Goal: Task Accomplishment & Management: Manage account settings

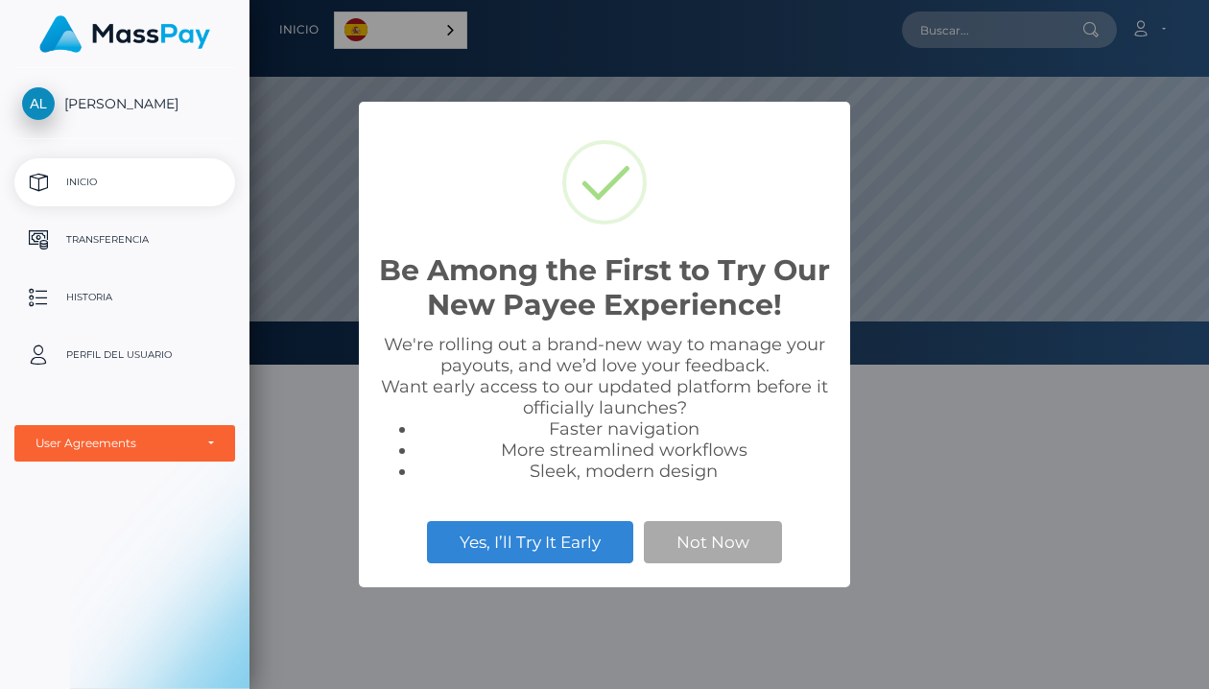
scroll to position [365, 960]
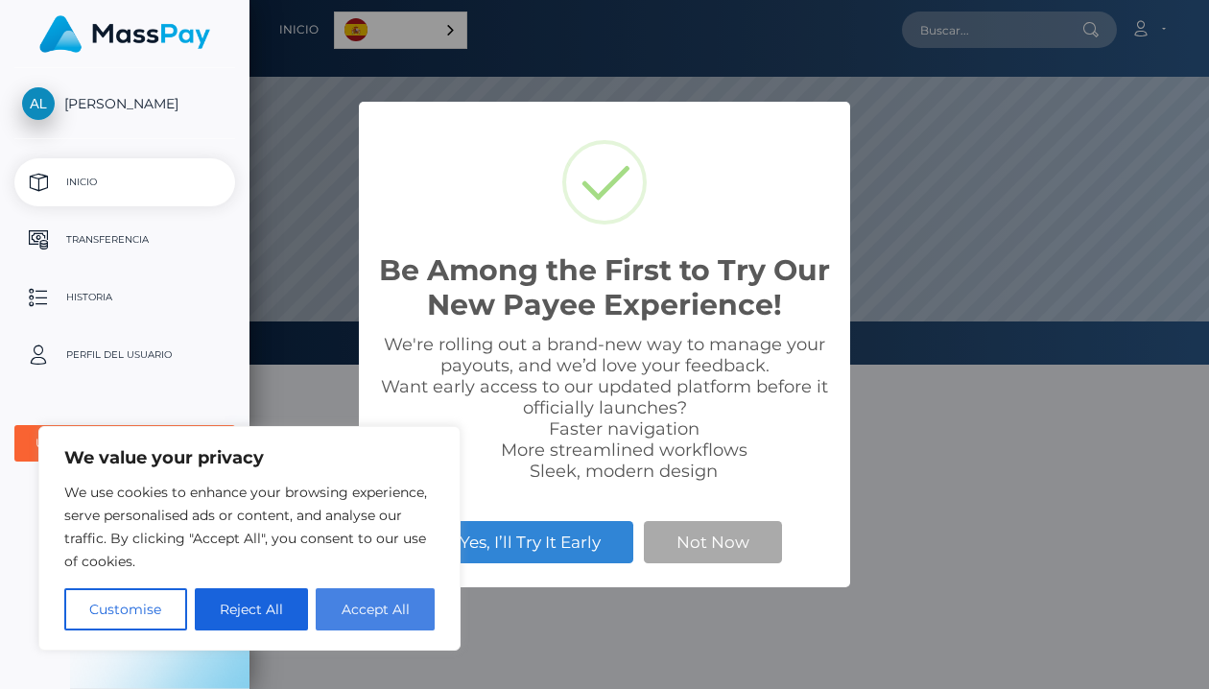
click at [362, 600] on button "Accept All" at bounding box center [375, 609] width 119 height 42
checkbox input "true"
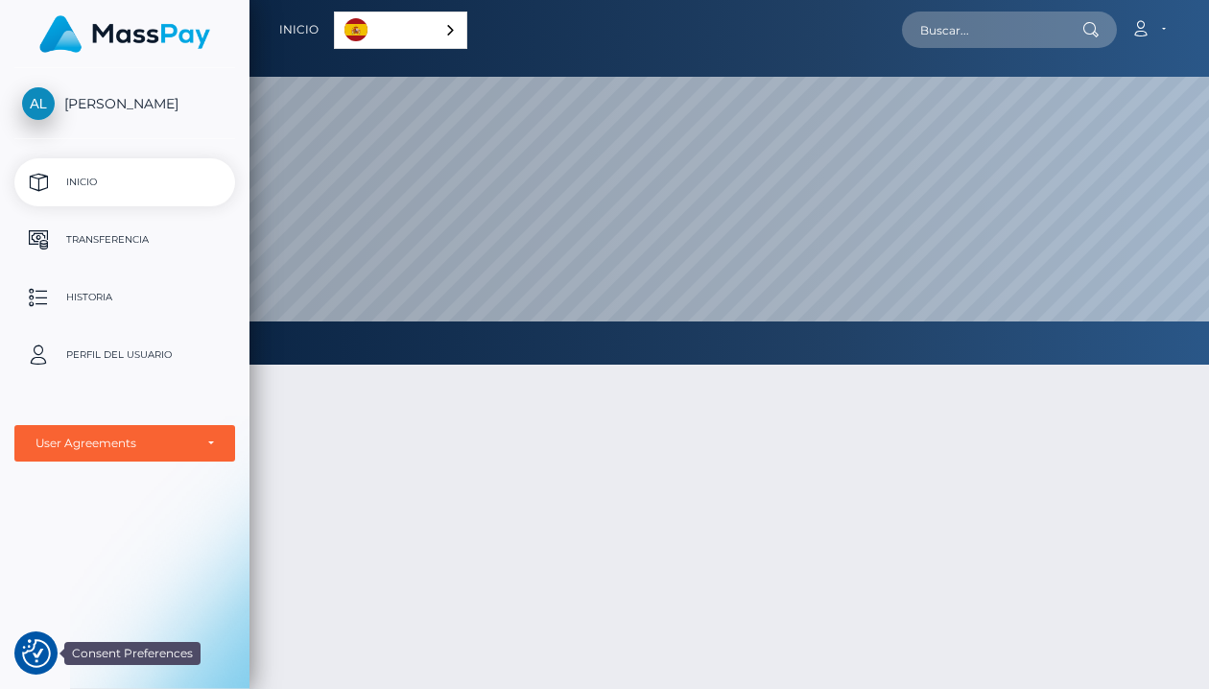
click at [33, 646] on img "Consent Preferences" at bounding box center [36, 653] width 29 height 29
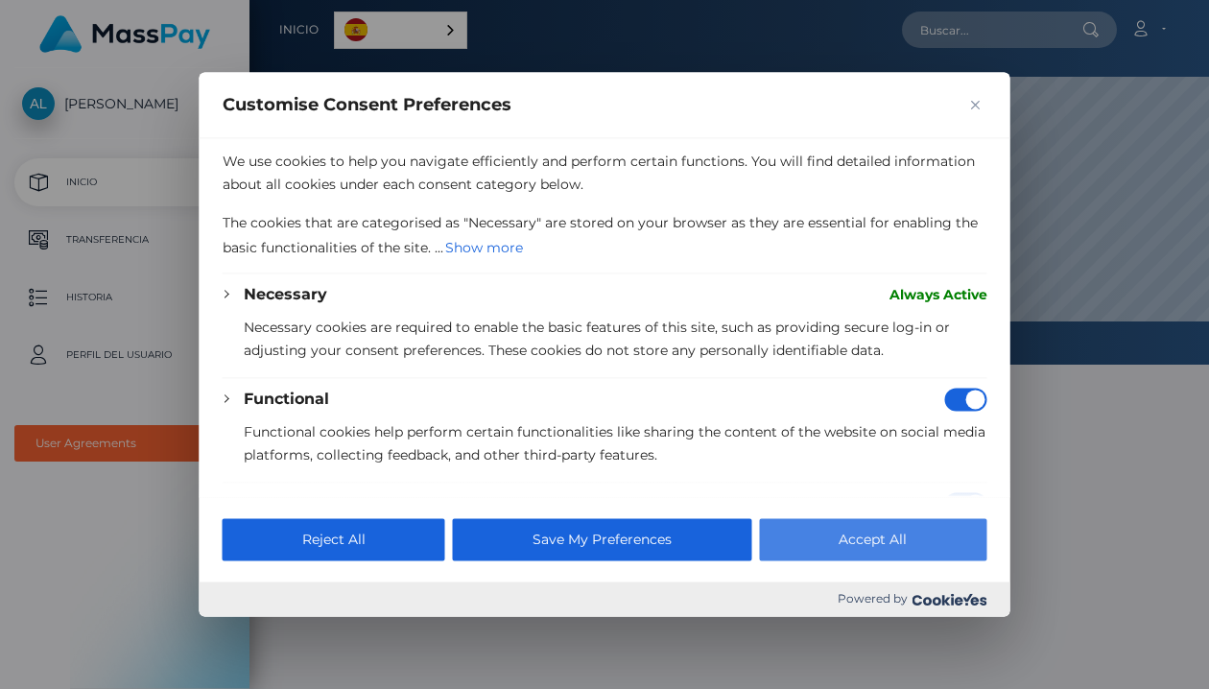
click at [940, 549] on button "Accept All" at bounding box center [872, 540] width 227 height 42
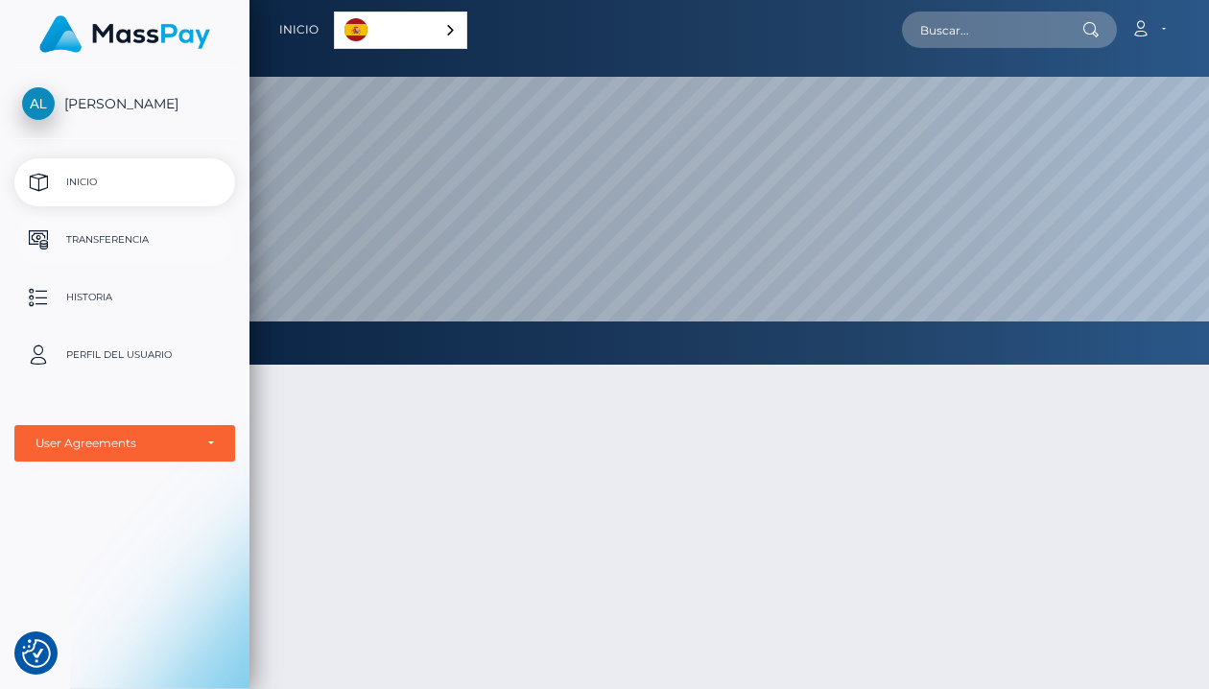
click at [110, 245] on p "Transferencia" at bounding box center [124, 240] width 205 height 29
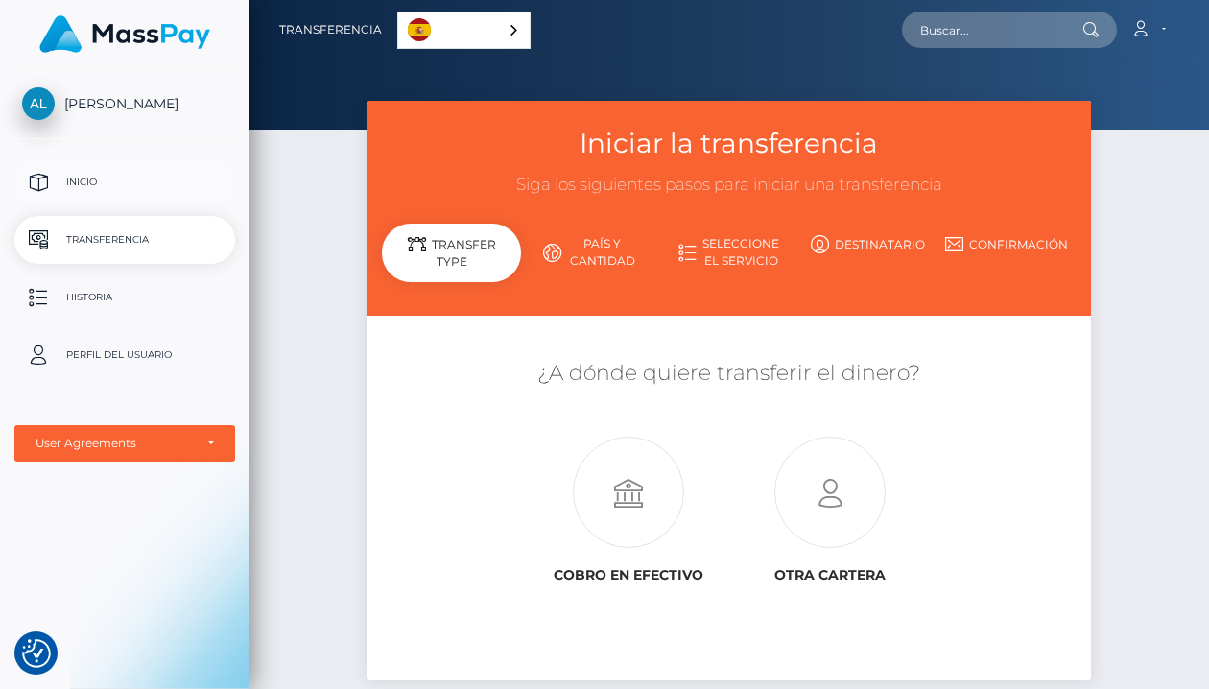
click at [87, 179] on p "Inicio" at bounding box center [124, 182] width 205 height 29
click at [78, 311] on p "Historia" at bounding box center [124, 297] width 205 height 29
click at [582, 250] on link "País y cantidad" at bounding box center [590, 252] width 139 height 50
click at [67, 297] on p "Historia" at bounding box center [124, 297] width 205 height 29
click at [108, 348] on p "Perfil del usuario" at bounding box center [124, 355] width 205 height 29
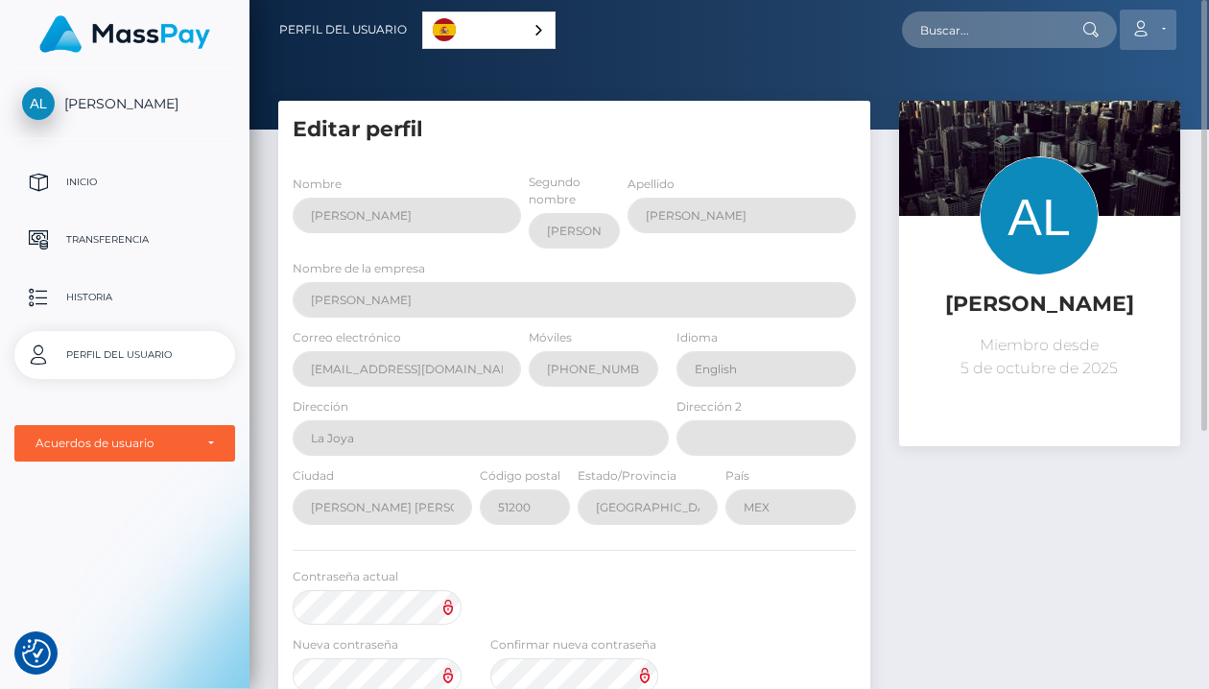
click at [1173, 29] on link "Cuenta" at bounding box center [1148, 30] width 57 height 40
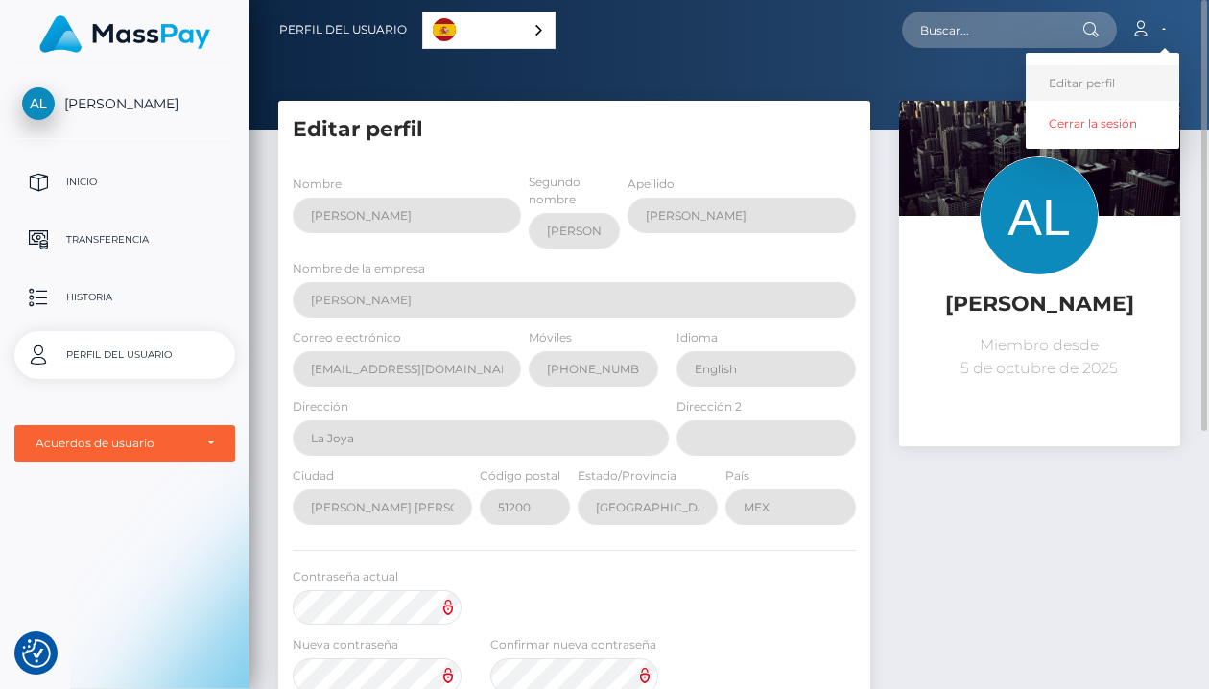
click at [1103, 77] on link "Editar perfil" at bounding box center [1103, 83] width 154 height 36
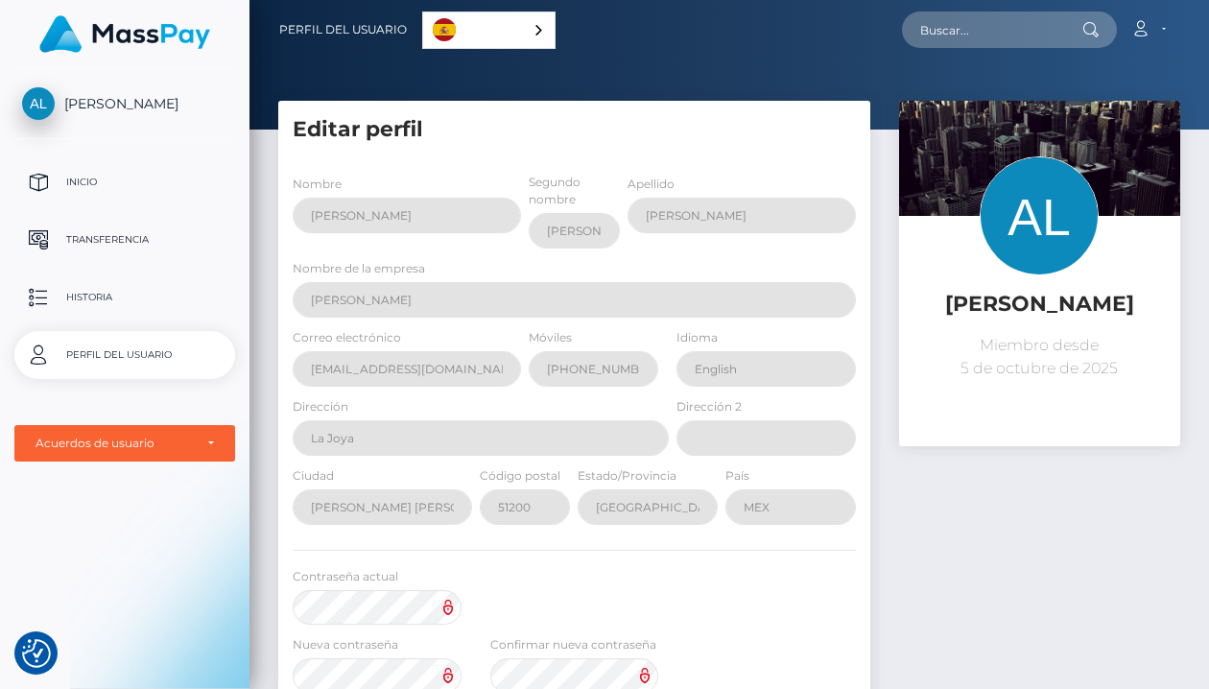
click at [530, 17] on link "Español" at bounding box center [488, 30] width 131 height 36
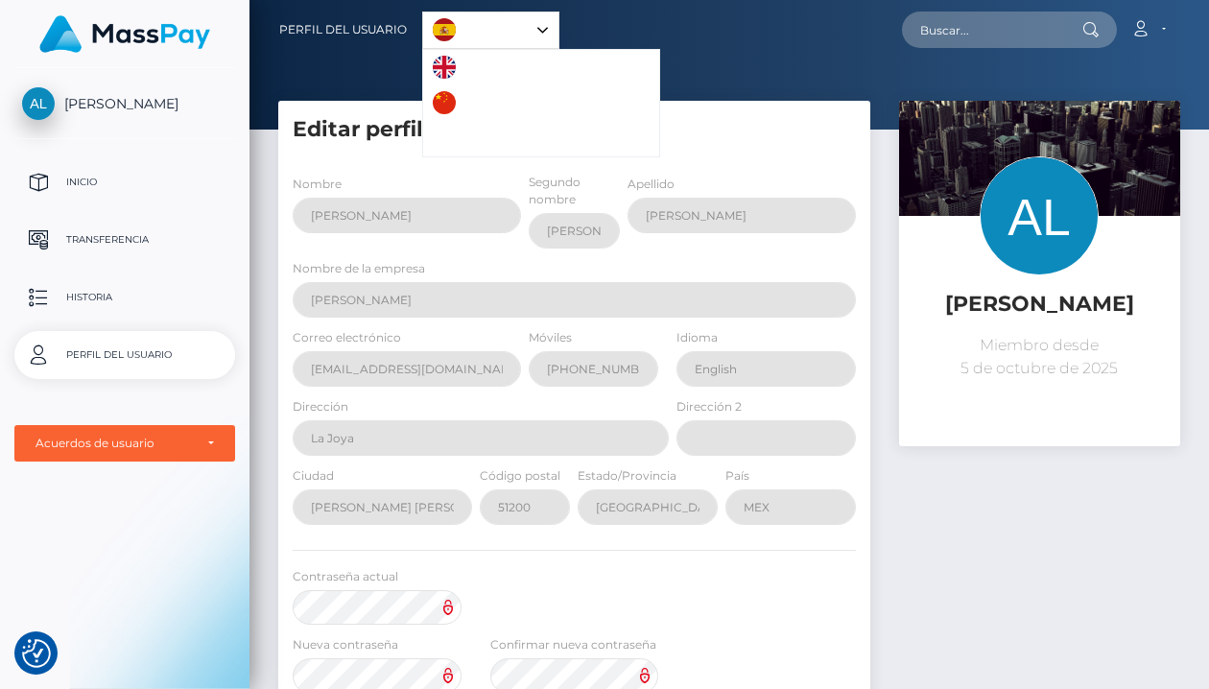
click at [465, 31] on link "Español" at bounding box center [490, 30] width 135 height 36
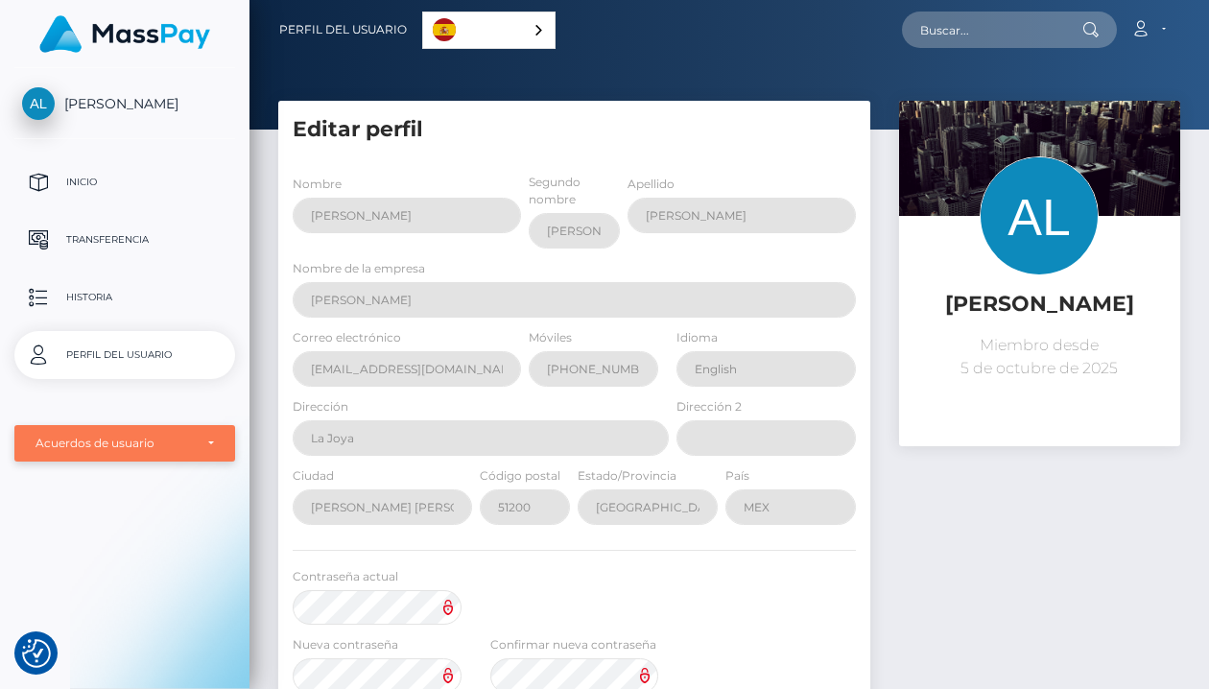
click at [203, 444] on div "Acuerdos de usuario" at bounding box center [125, 443] width 179 height 15
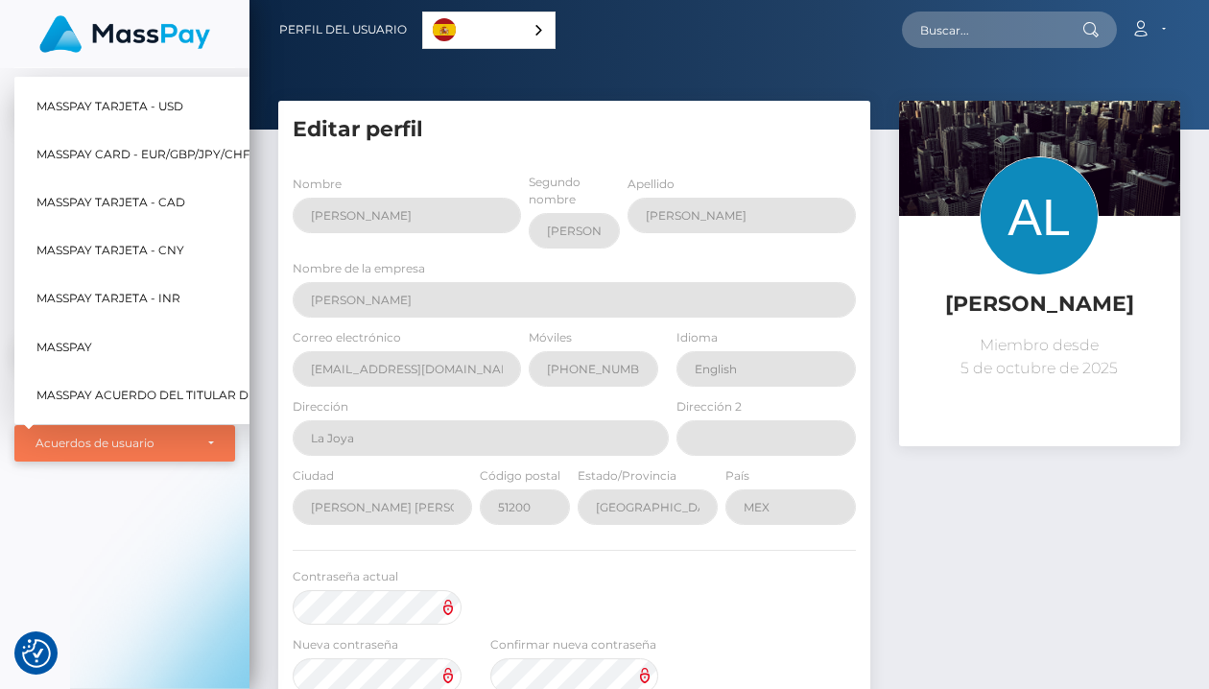
click at [198, 448] on div "Acuerdos de usuario" at bounding box center [125, 443] width 179 height 15
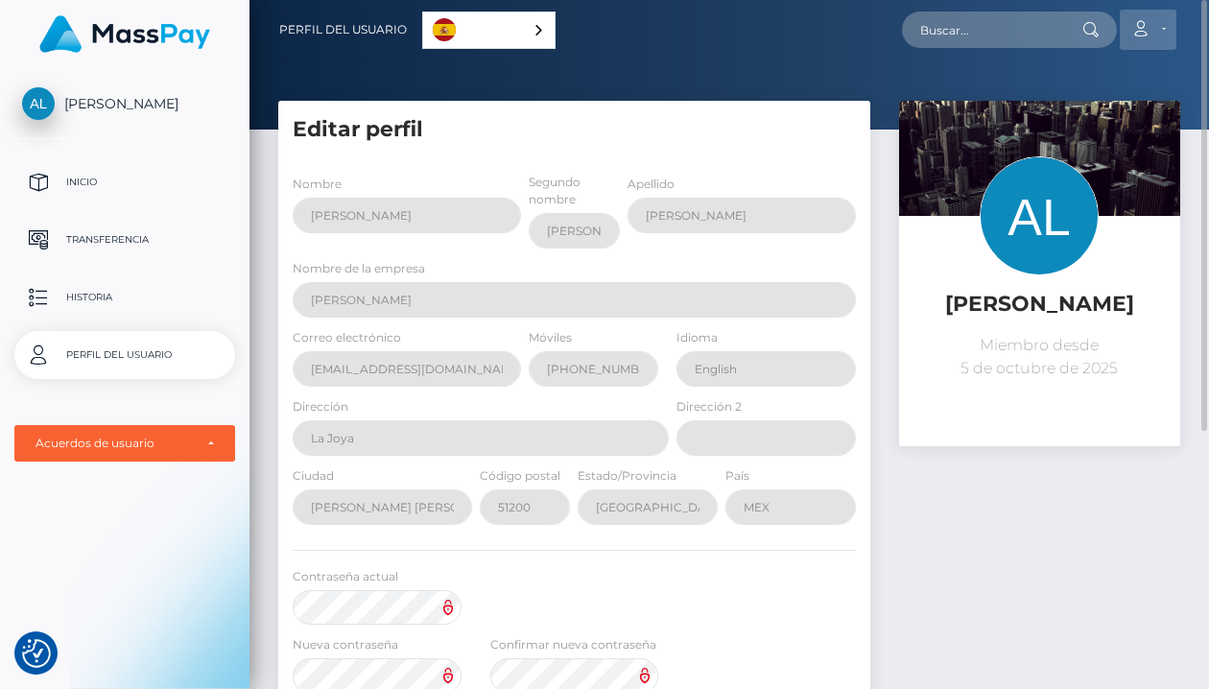
click at [1166, 25] on link "Cuenta" at bounding box center [1148, 30] width 57 height 40
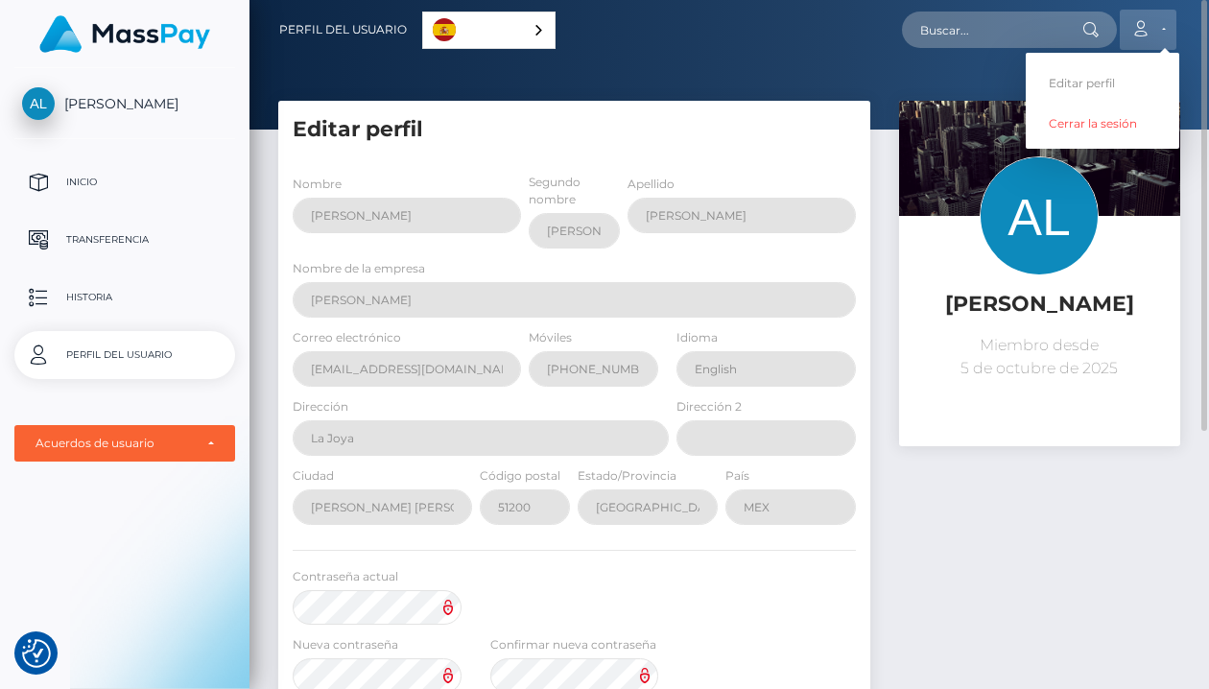
click at [1166, 25] on link "Cuenta" at bounding box center [1148, 30] width 57 height 40
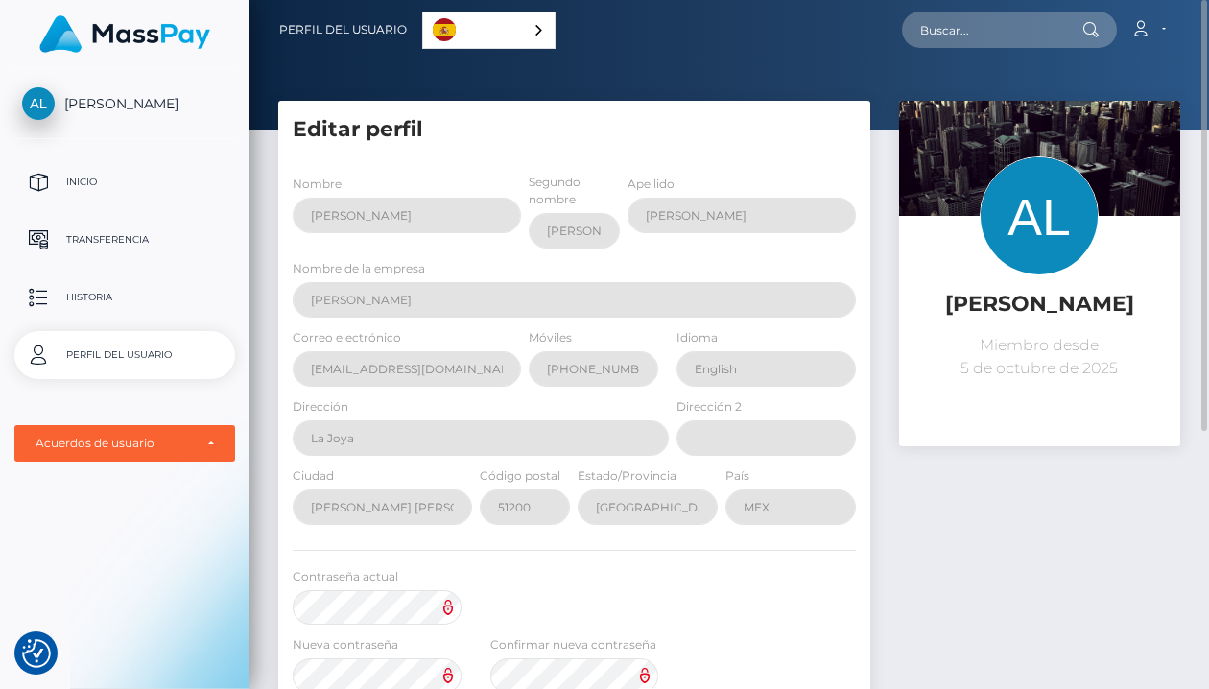
click at [1086, 405] on div "Antonio Zepeda Loza Miembro desde 5 de octubre de 2025" at bounding box center [1039, 331] width 281 height 230
click at [1013, 512] on div "Antonio Zepeda Loza Miembro desde 5 de octubre de 2025" at bounding box center [1040, 539] width 310 height 877
click at [536, 26] on div "Español" at bounding box center [488, 30] width 133 height 37
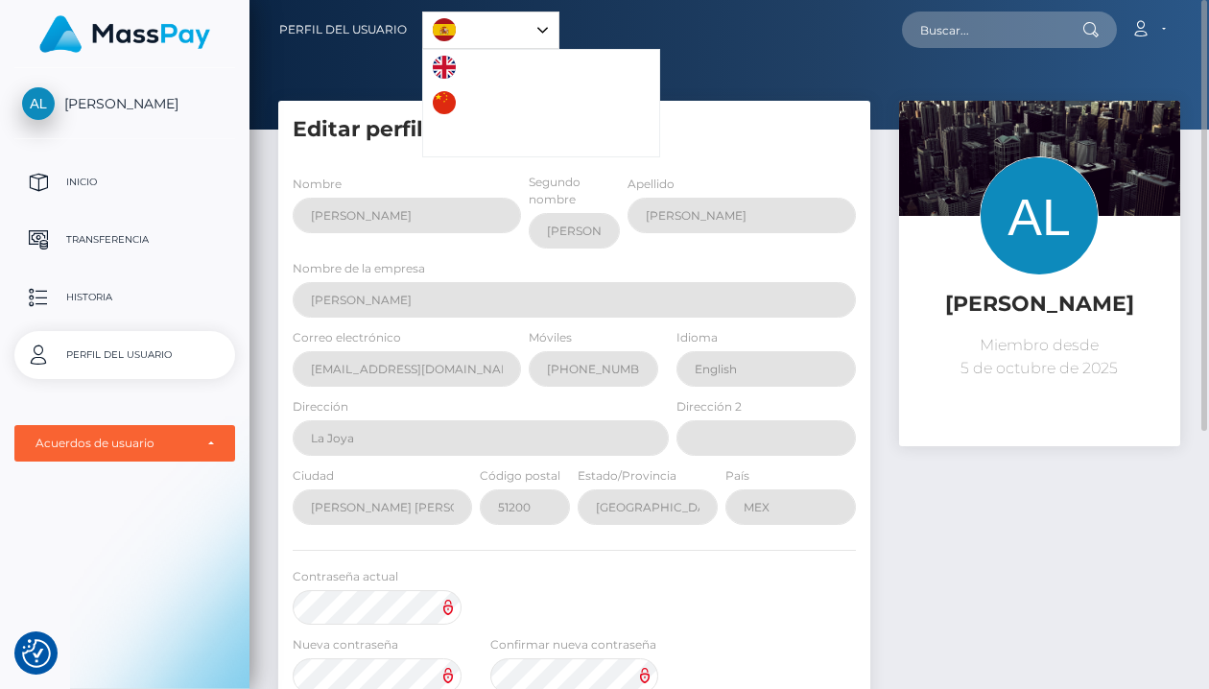
click at [536, 26] on div "Español" at bounding box center [490, 30] width 137 height 37
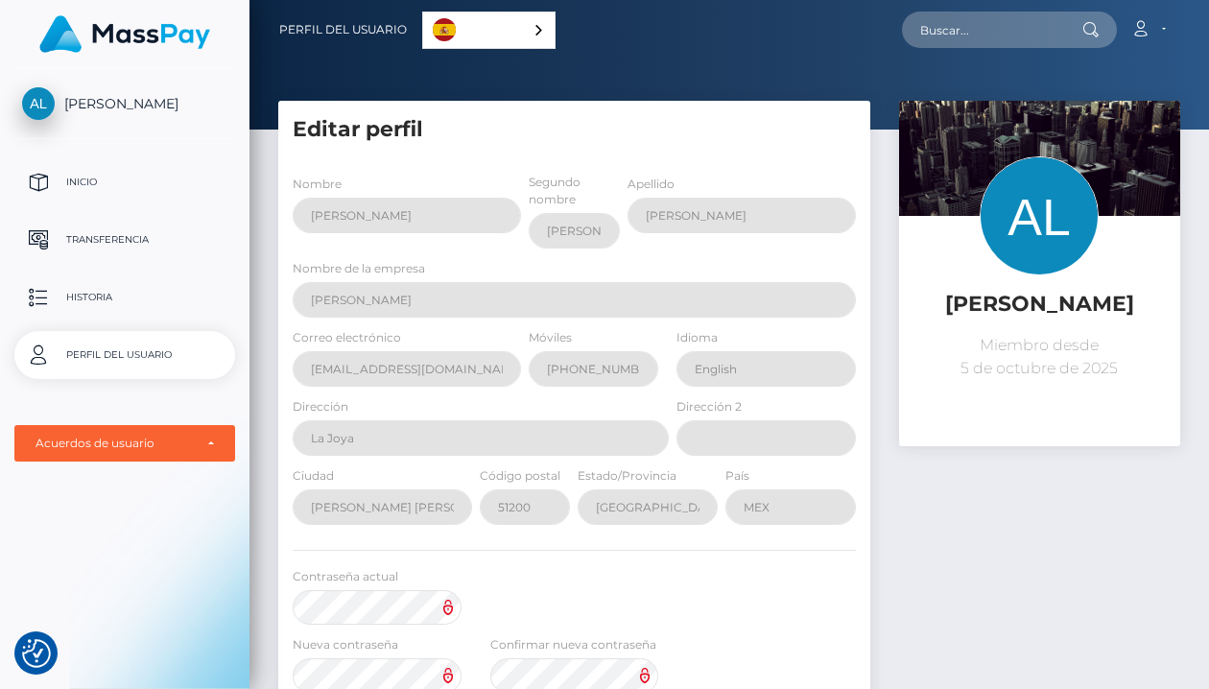
click at [76, 93] on link "[PERSON_NAME]" at bounding box center [125, 103] width 250 height 33
click at [86, 234] on p "Transferencia" at bounding box center [124, 240] width 205 height 29
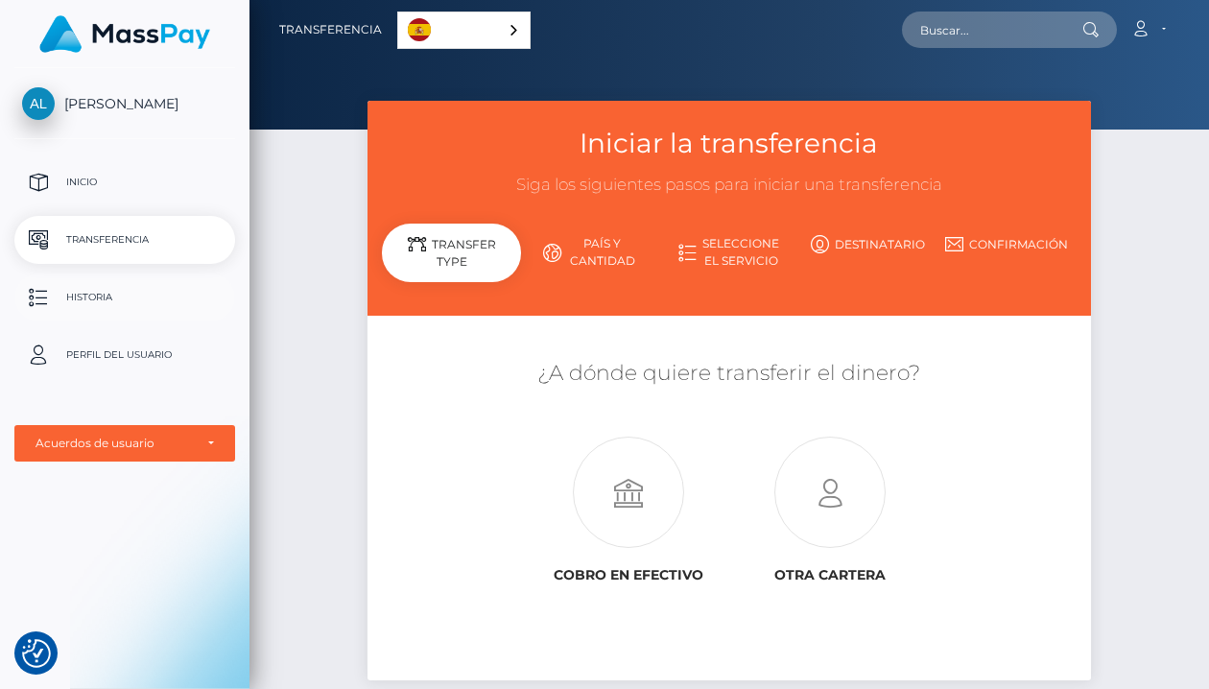
click at [63, 286] on p "Historia" at bounding box center [124, 297] width 205 height 29
click at [66, 187] on p "Inicio" at bounding box center [124, 182] width 205 height 29
click at [647, 492] on icon at bounding box center [629, 493] width 201 height 111
click at [124, 29] on img at bounding box center [124, 33] width 171 height 37
click at [187, 439] on div "Acuerdos de usuario" at bounding box center [114, 443] width 157 height 15
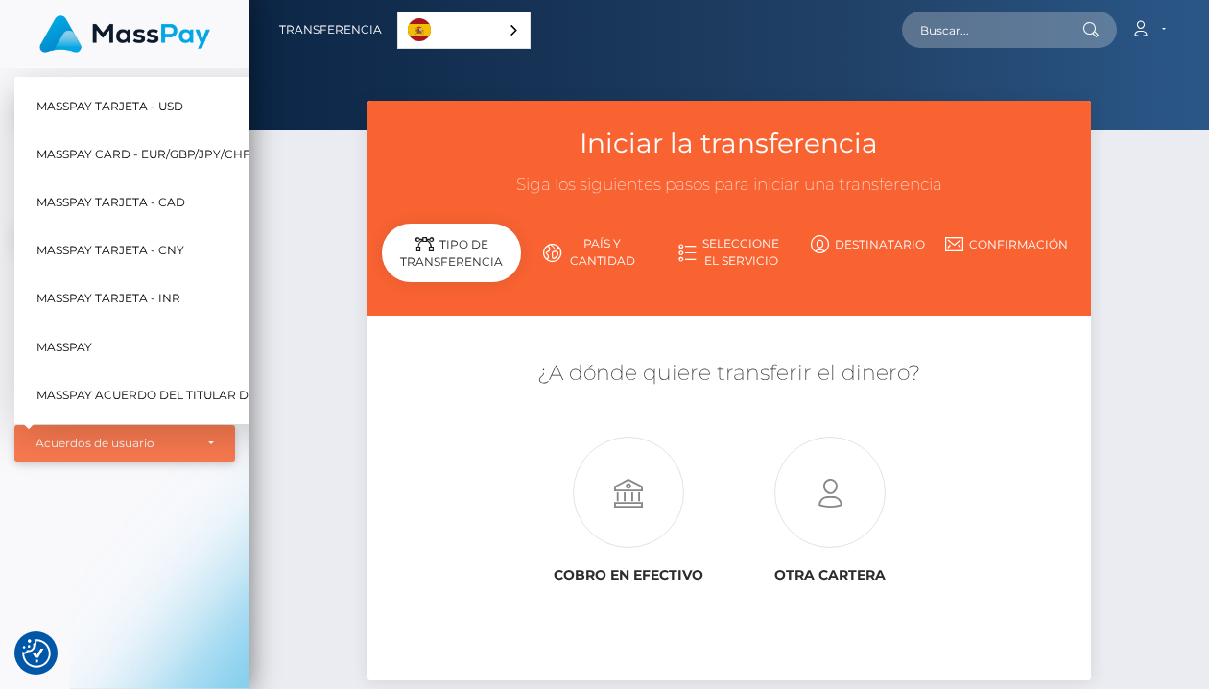
click at [194, 439] on div "Acuerdos de usuario" at bounding box center [125, 443] width 179 height 15
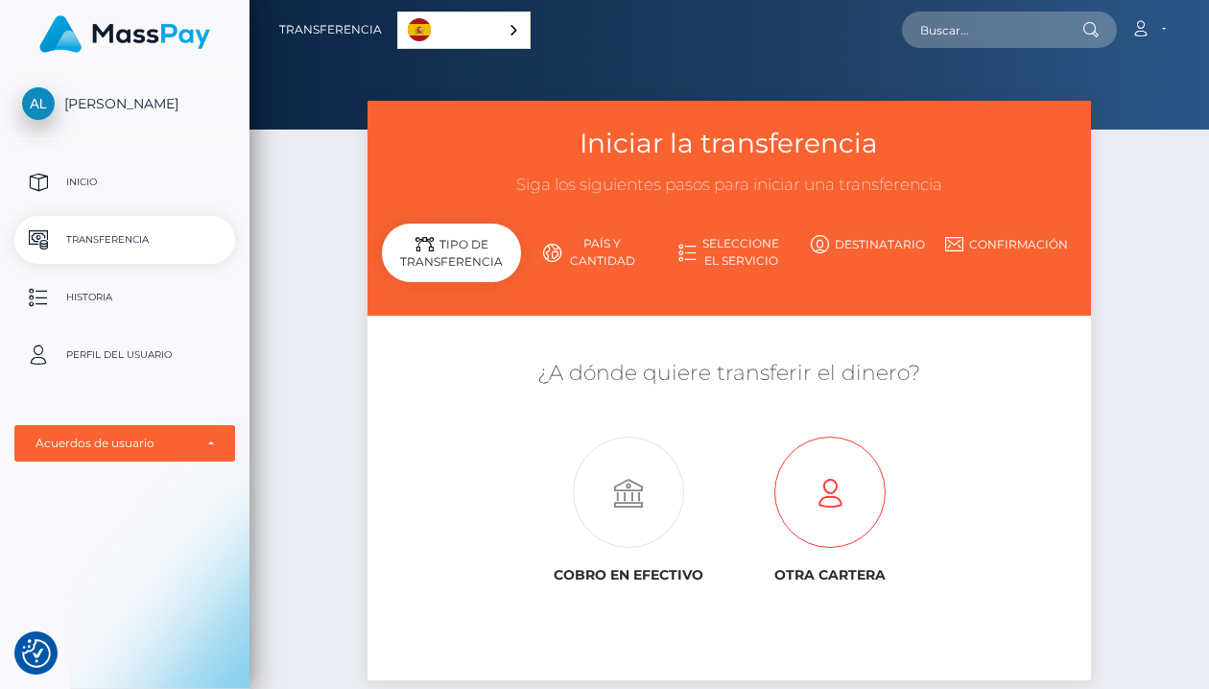
click at [853, 486] on icon at bounding box center [829, 493] width 201 height 111
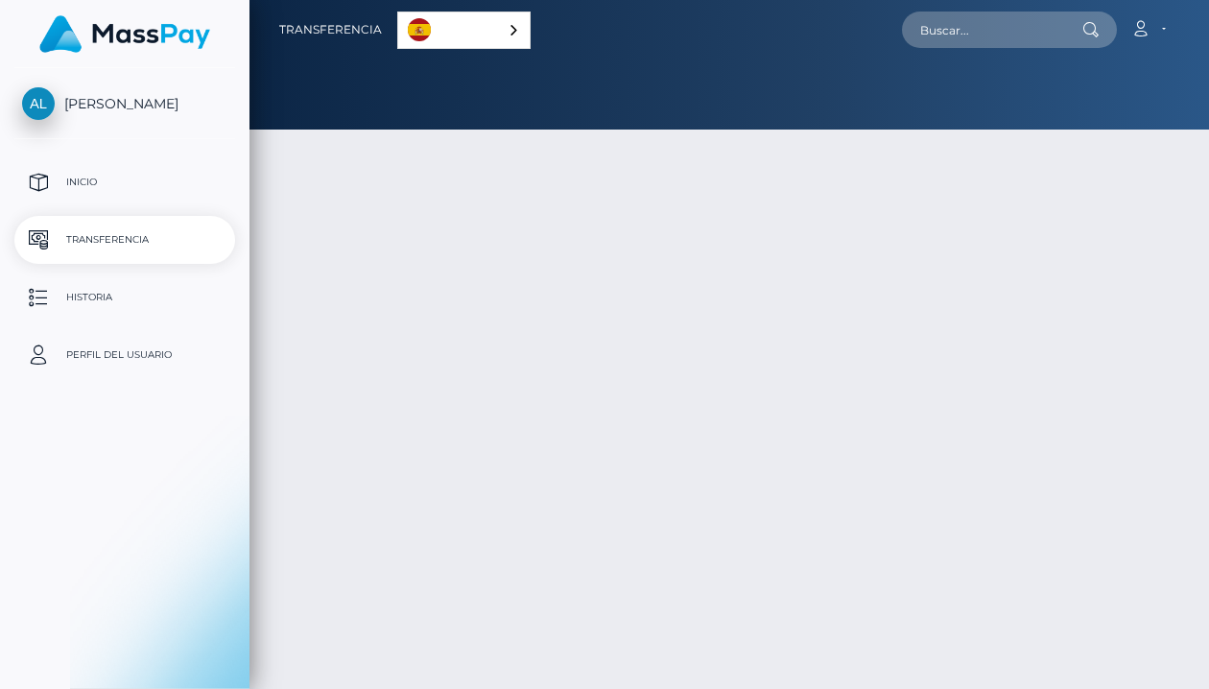
select select
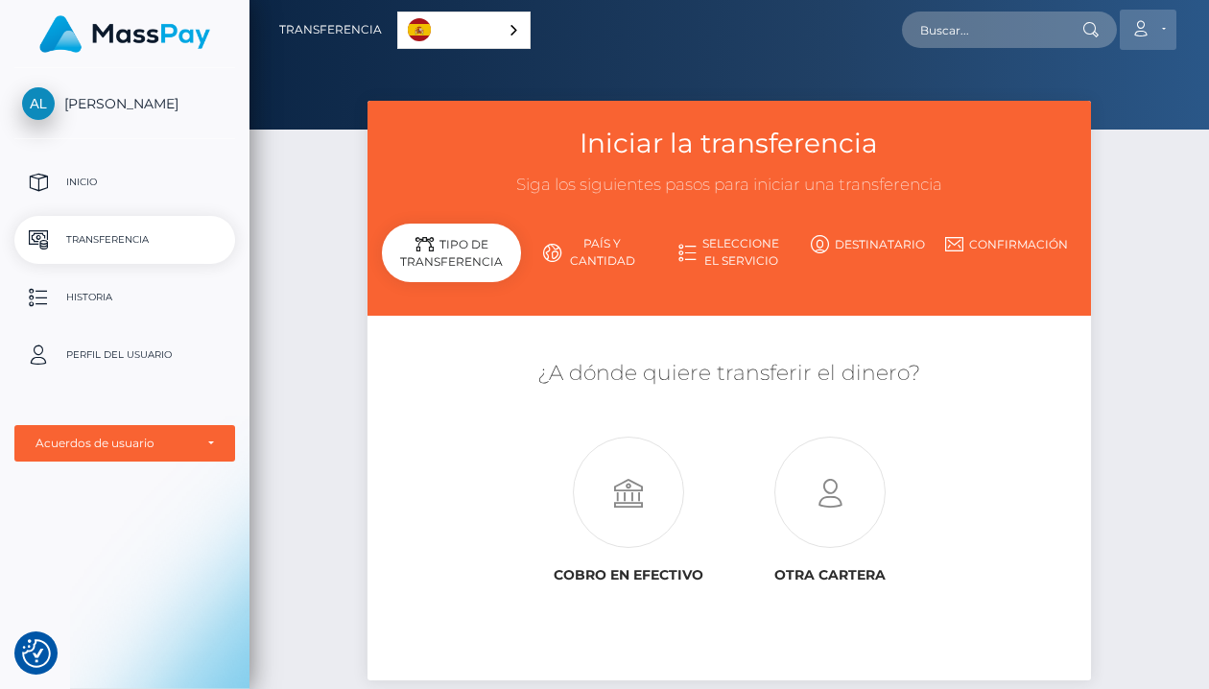
click at [1145, 27] on icon at bounding box center [1141, 28] width 20 height 15
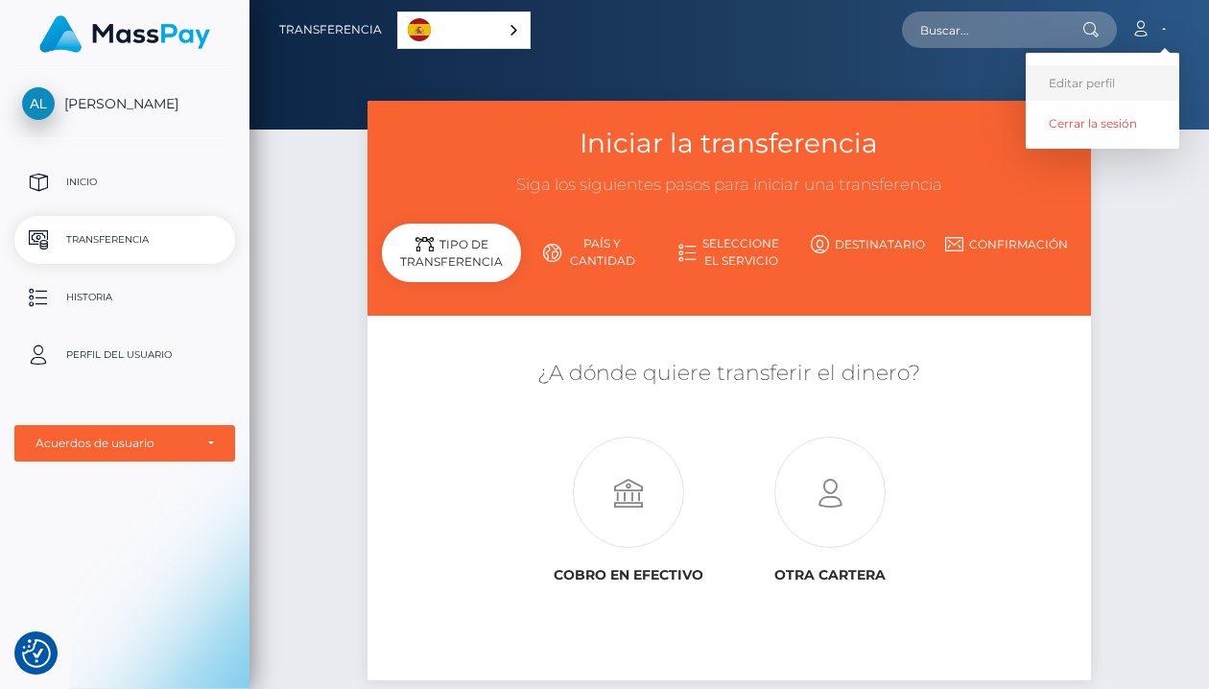
click at [1083, 84] on link "Editar perfil" at bounding box center [1103, 83] width 154 height 36
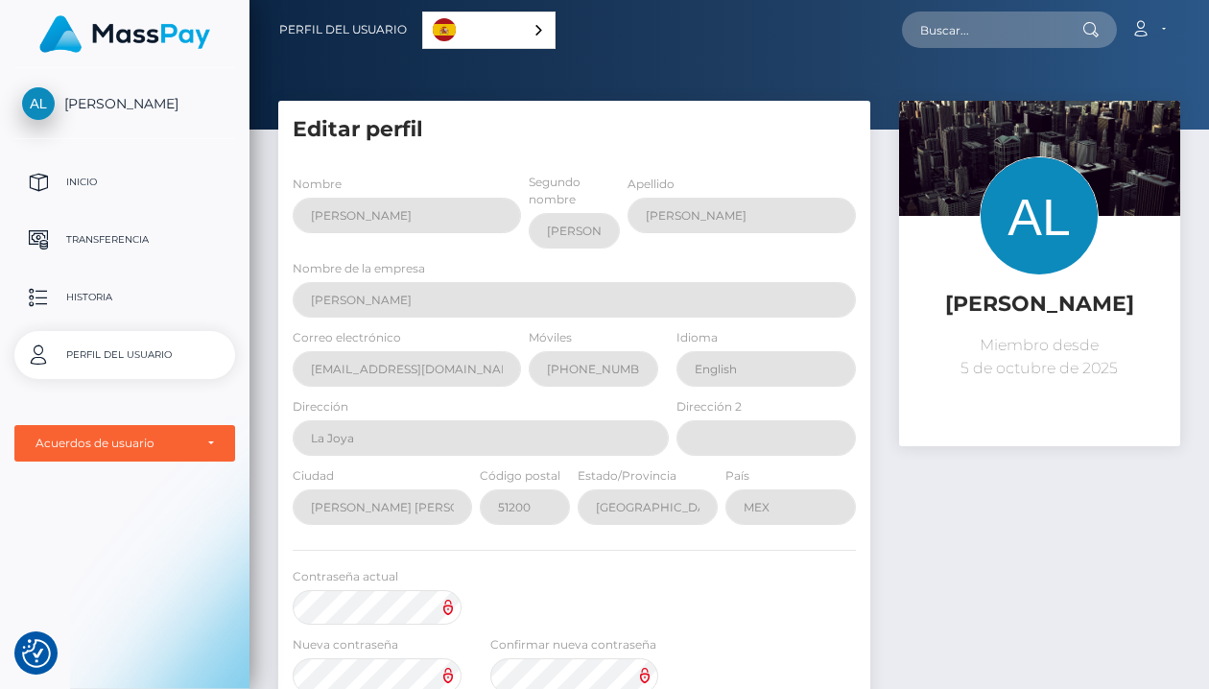
click at [112, 88] on link "[PERSON_NAME]" at bounding box center [125, 103] width 250 height 33
click at [103, 438] on div "Acuerdos de usuario" at bounding box center [114, 443] width 157 height 15
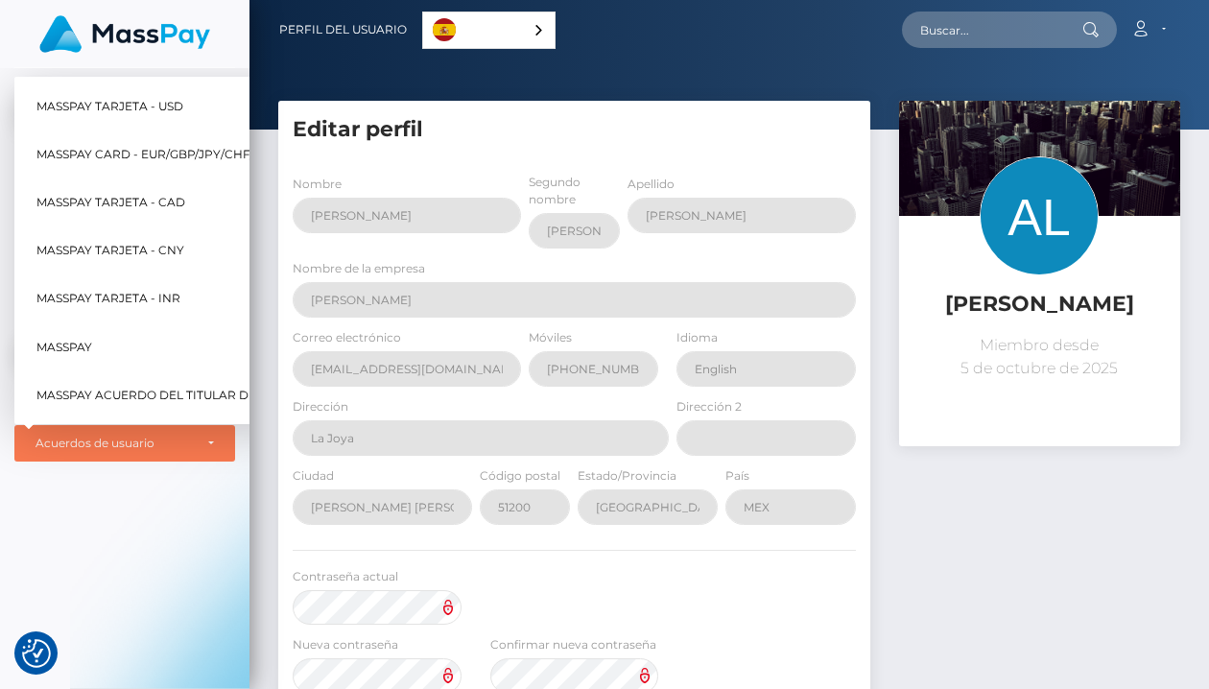
click at [121, 93] on span "MassPay Tarjeta - USD" at bounding box center [109, 105] width 147 height 25
select select "1"
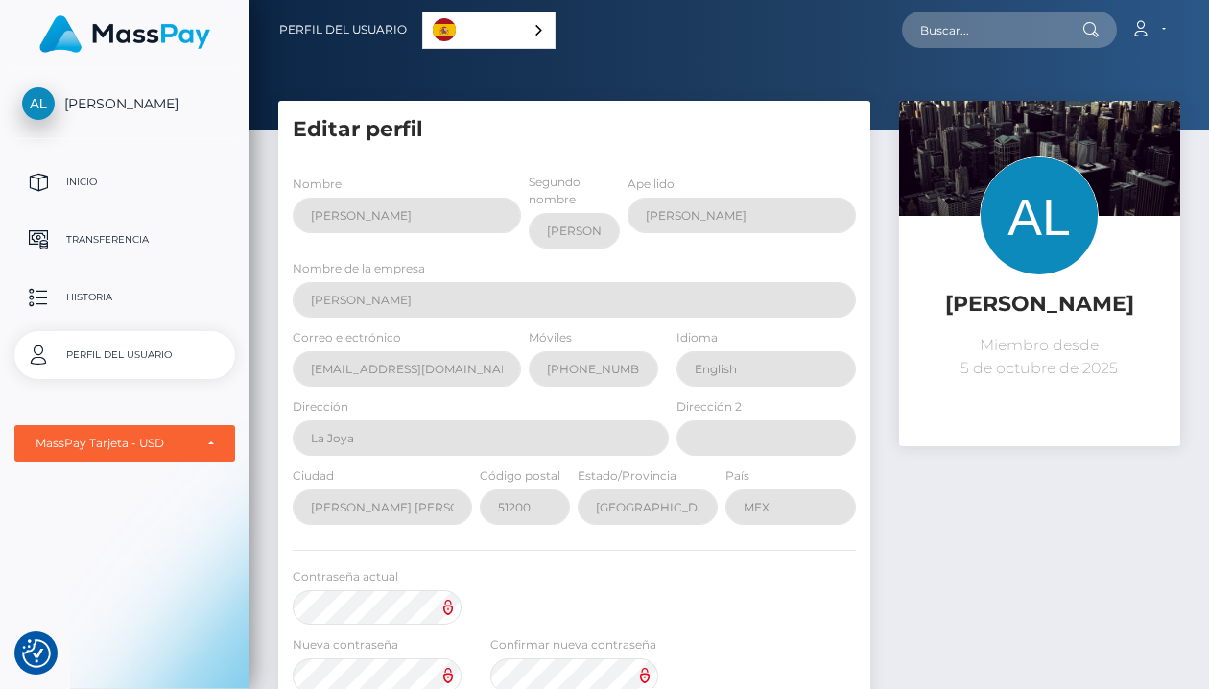
click at [908, 485] on div "Antonio Zepeda Loza Miembro desde 5 de octubre de 2025" at bounding box center [1040, 539] width 310 height 877
click at [1158, 34] on link "Cuenta" at bounding box center [1148, 30] width 57 height 40
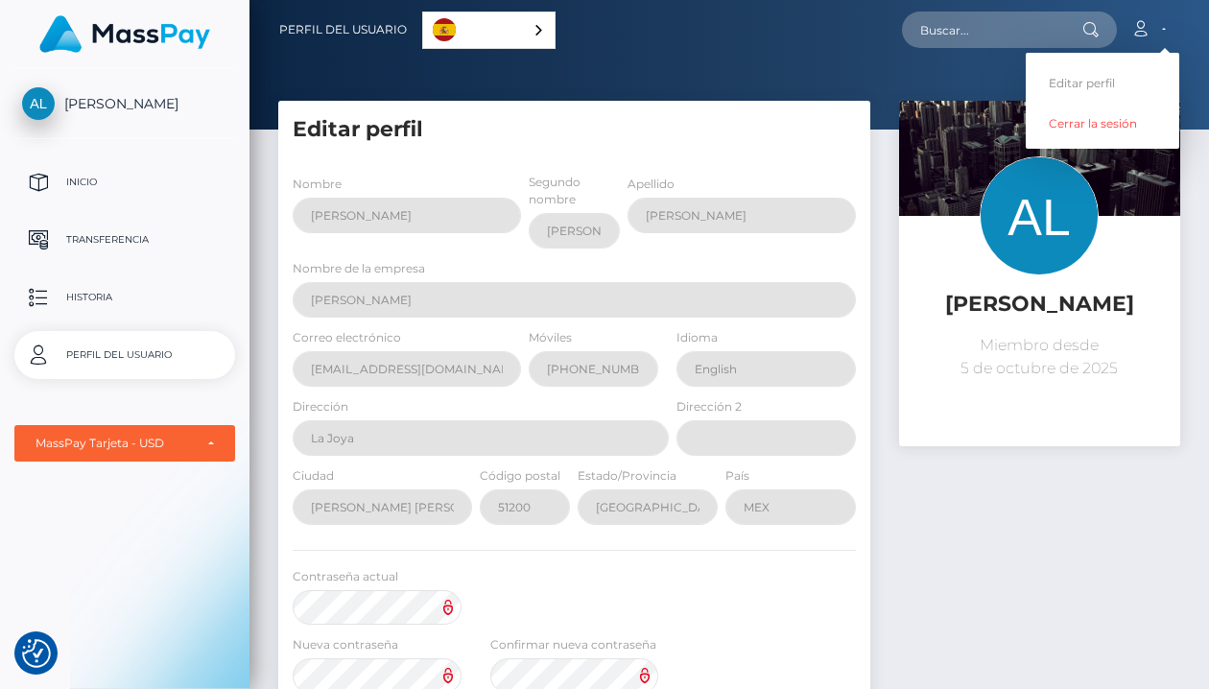
click at [74, 46] on img at bounding box center [124, 33] width 171 height 37
